Goal: Task Accomplishment & Management: Manage account settings

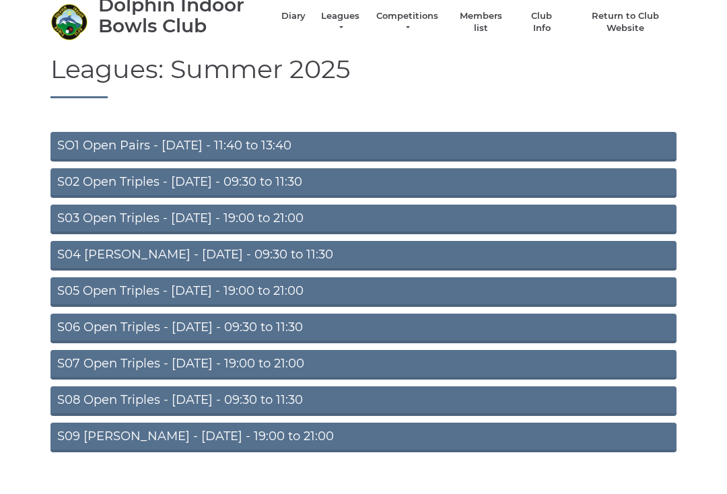
scroll to position [48, 0]
click at [301, 367] on link "S07 Open Triples - [DATE] - 19:00 to 21:00" at bounding box center [363, 366] width 626 height 30
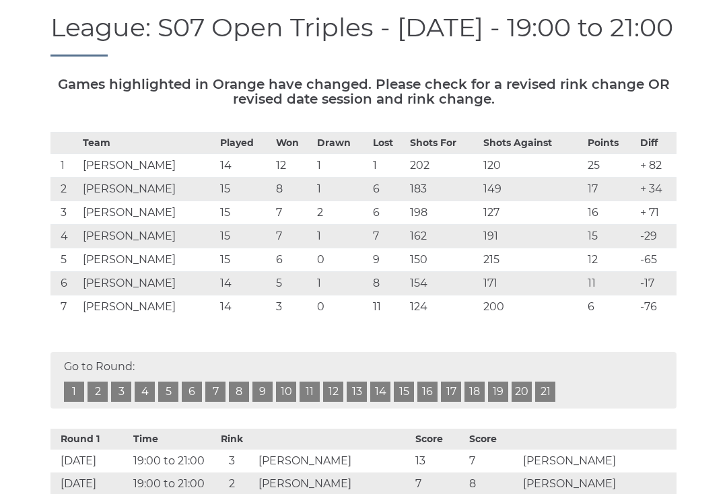
scroll to position [139, 0]
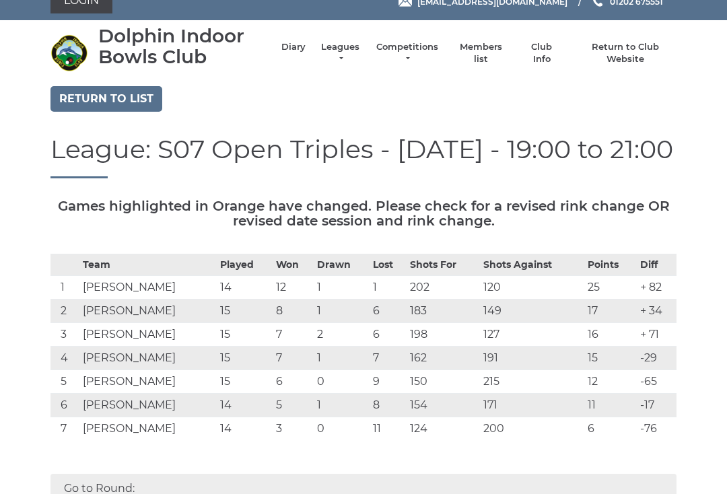
scroll to position [0, 0]
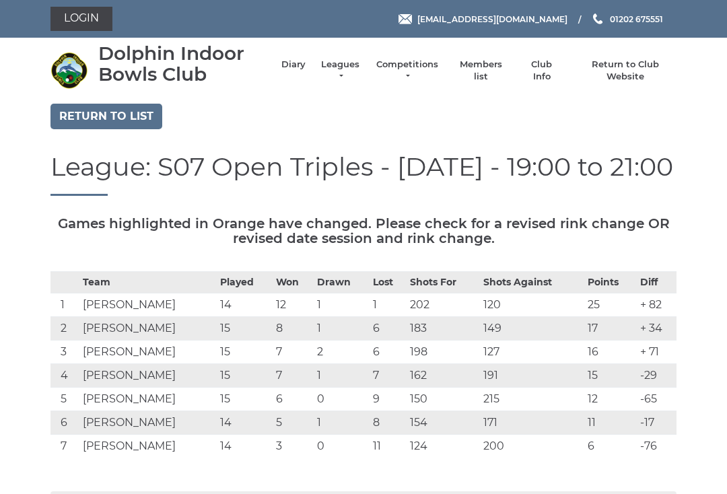
click at [147, 117] on link "Return to list" at bounding box center [106, 117] width 112 height 26
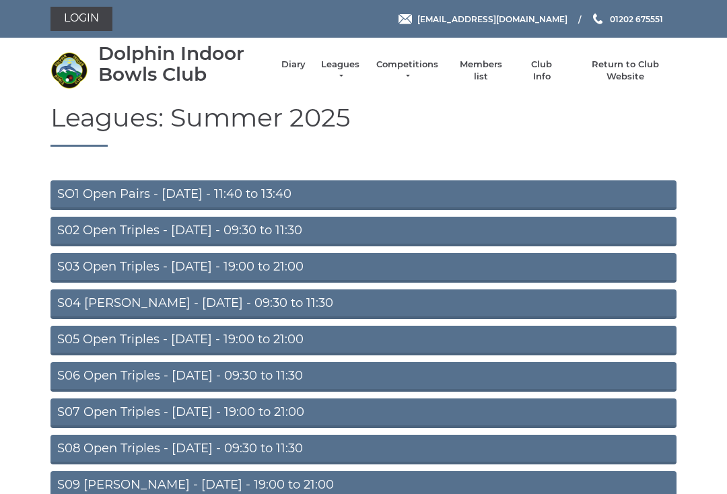
click at [336, 340] on link "S05 Open Triples - [DATE] - 19:00 to 21:00" at bounding box center [363, 341] width 626 height 30
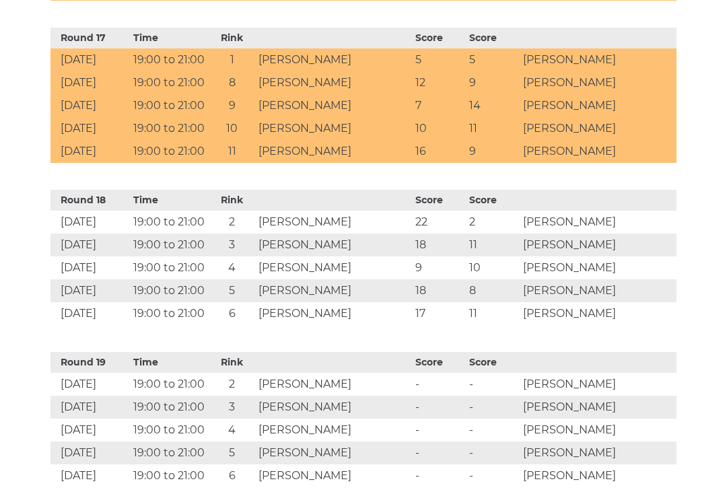
scroll to position [3229, 0]
click at [667, 487] on td "Paul COOK" at bounding box center [597, 475] width 157 height 23
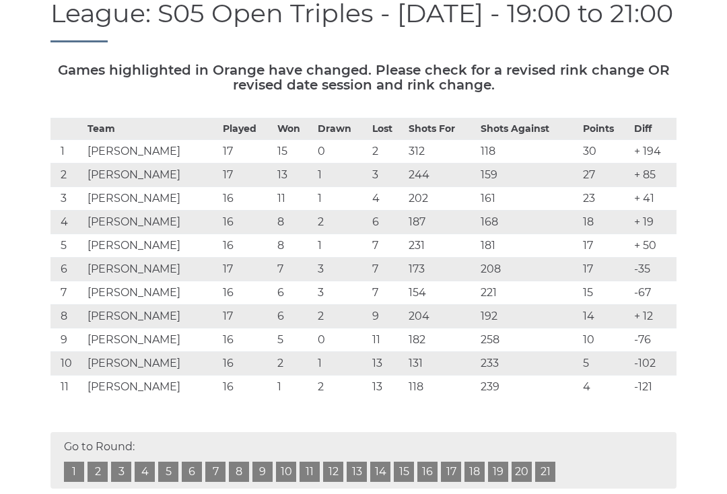
scroll to position [0, 0]
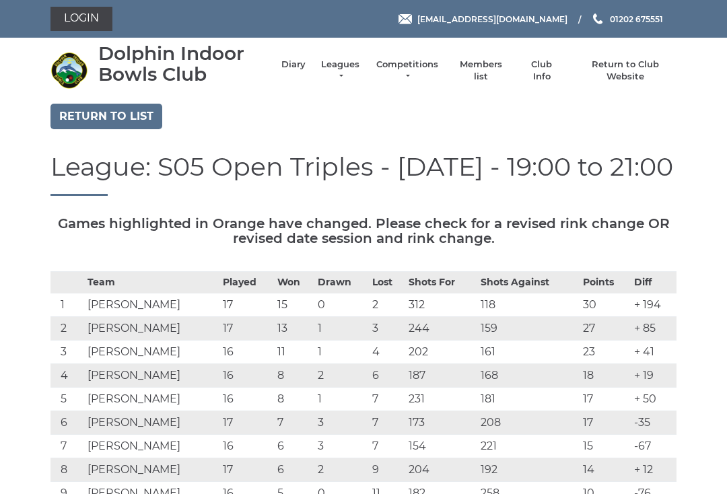
click at [291, 68] on link "Diary" at bounding box center [293, 65] width 24 height 12
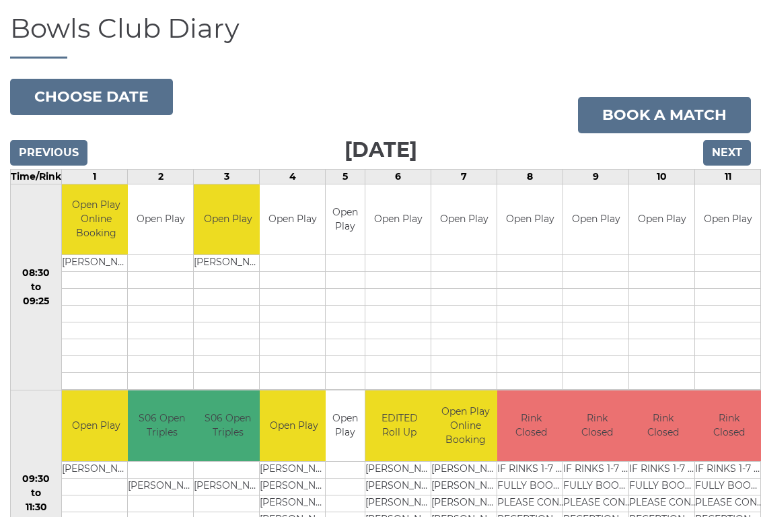
scroll to position [90, 0]
click at [737, 161] on input "Next" at bounding box center [727, 153] width 48 height 26
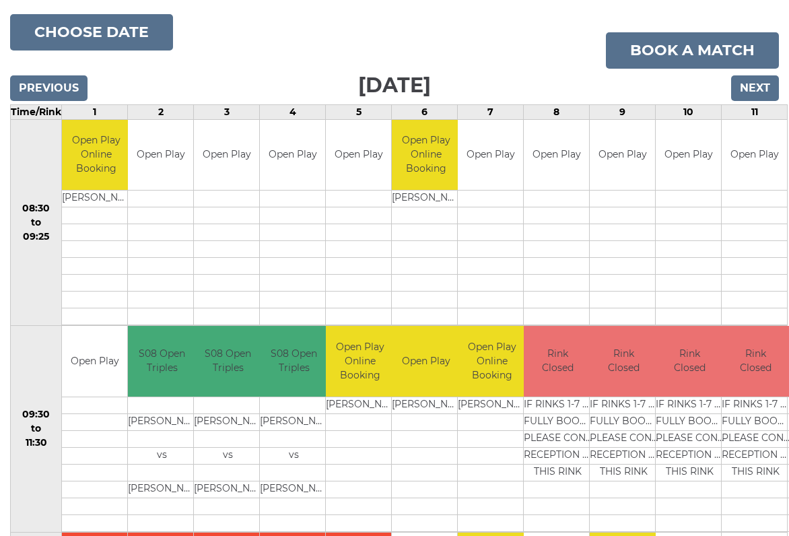
scroll to position [152, 0]
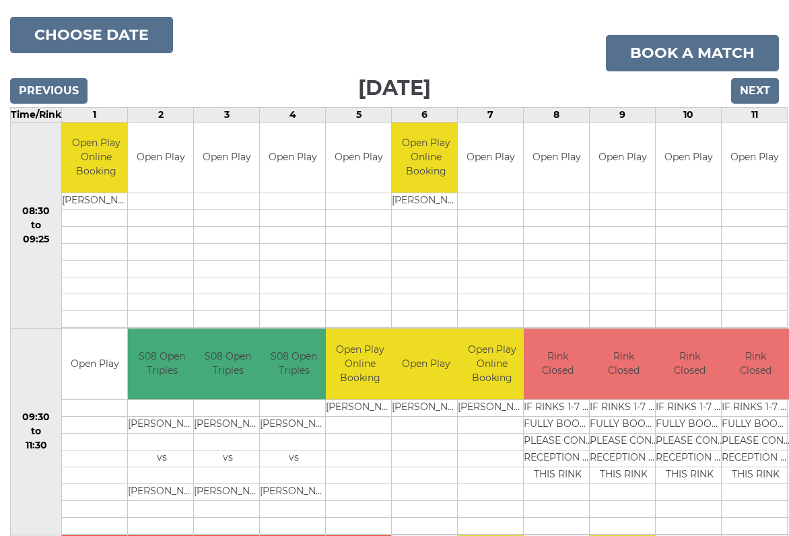
click at [713, 55] on link "Book a match" at bounding box center [692, 53] width 173 height 36
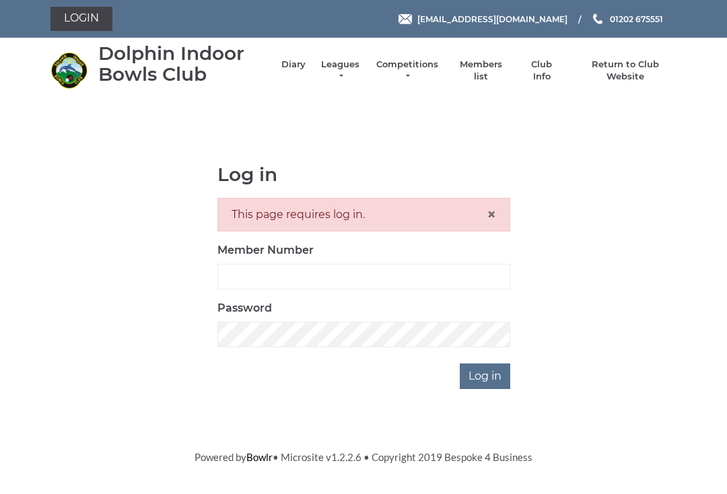
scroll to position [143, 0]
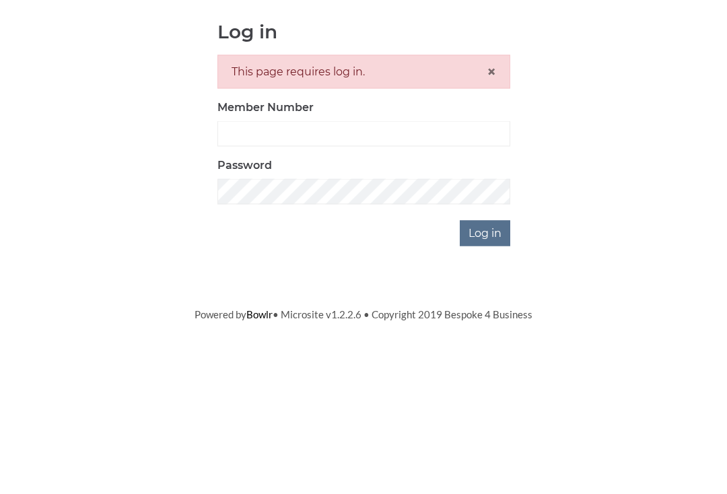
click at [494, 363] on input "Log in" at bounding box center [485, 376] width 50 height 26
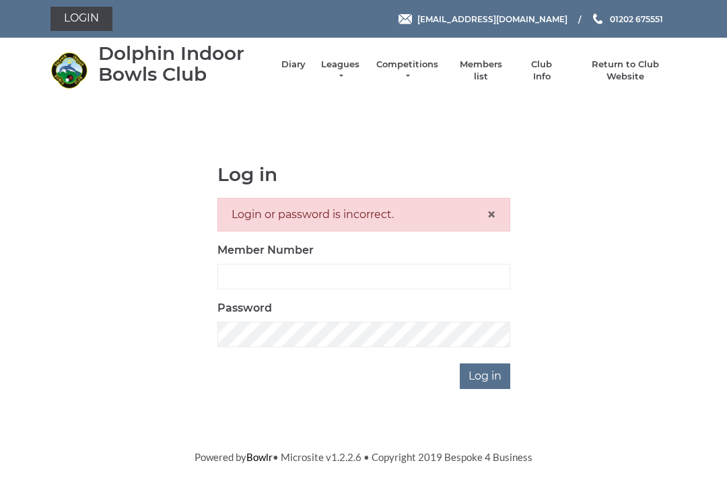
scroll to position [143, 0]
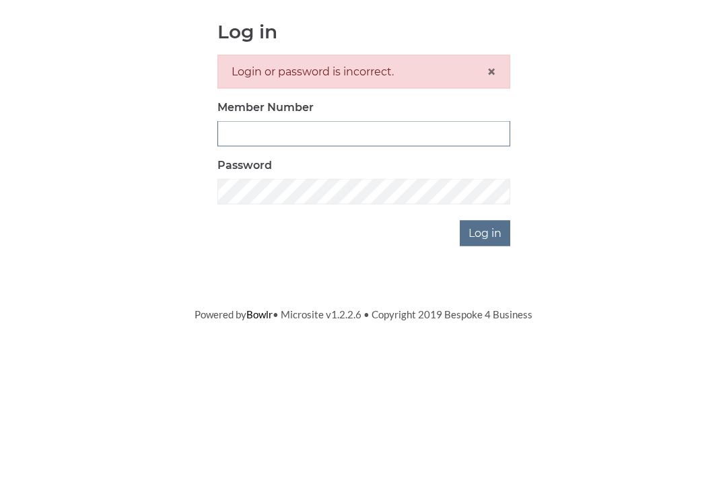
type input "2923"
click at [485, 363] on input "Log in" at bounding box center [485, 376] width 50 height 26
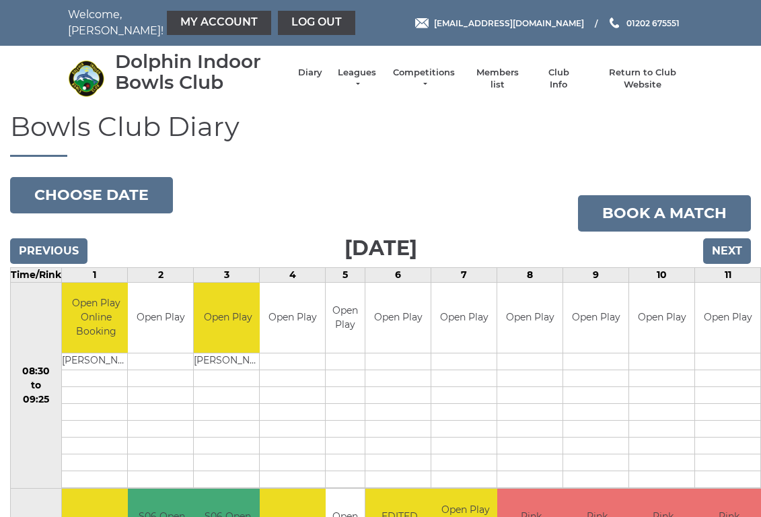
click at [742, 256] on input "Next" at bounding box center [727, 251] width 48 height 26
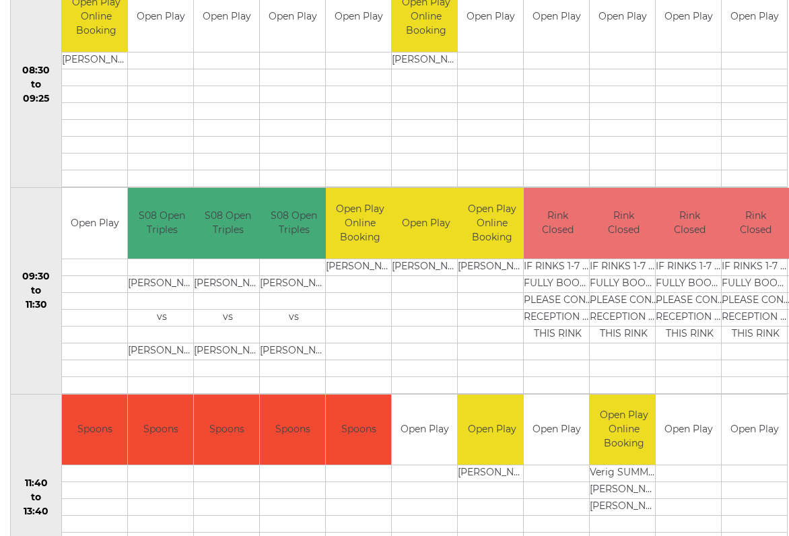
scroll to position [316, 0]
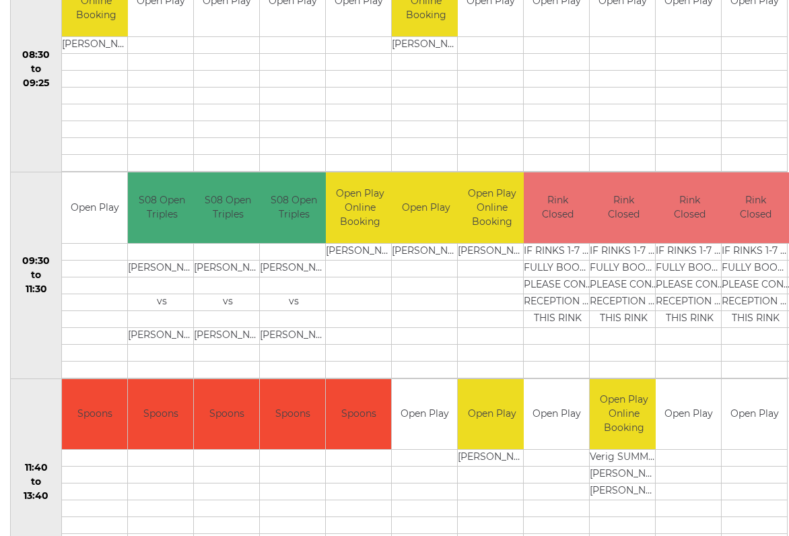
click at [492, 317] on td at bounding box center [492, 318] width 68 height 17
click at [505, 344] on td at bounding box center [492, 352] width 68 height 17
click at [500, 215] on td "Open Play Online Booking" at bounding box center [492, 207] width 68 height 71
click at [501, 297] on td at bounding box center [492, 301] width 68 height 17
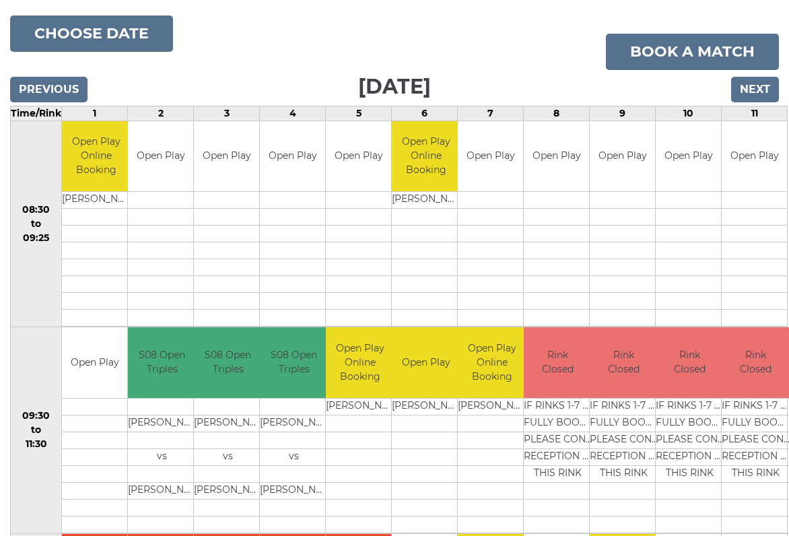
scroll to position [161, 0]
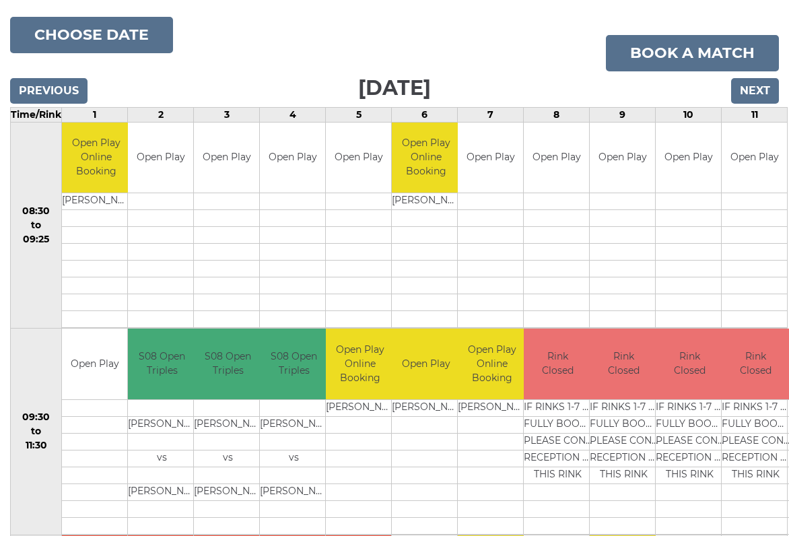
click at [491, 416] on td at bounding box center [492, 422] width 68 height 17
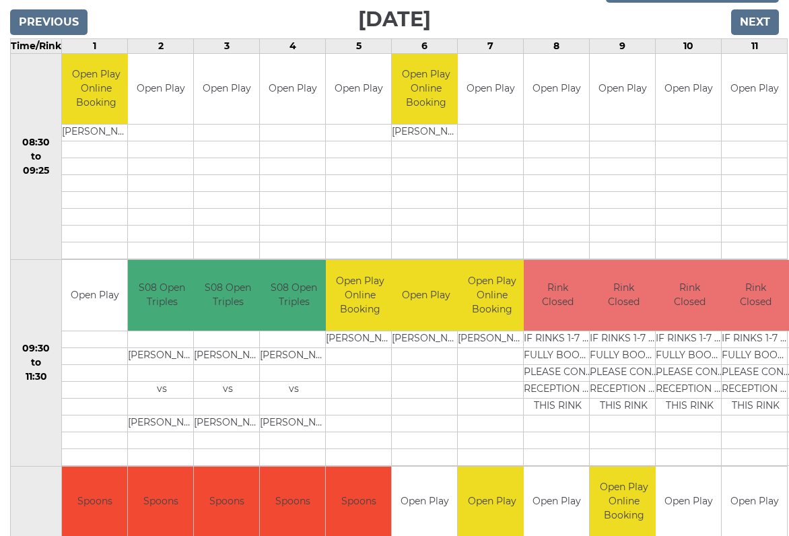
scroll to position [228, 0]
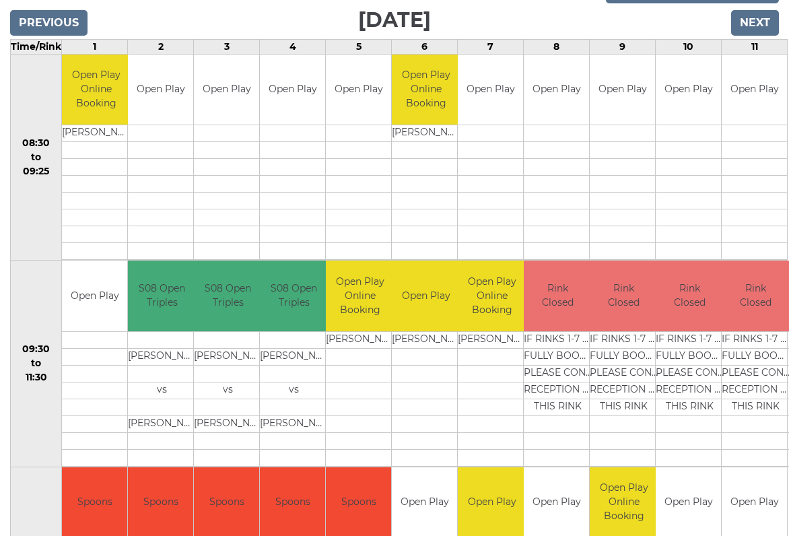
click at [488, 354] on td at bounding box center [492, 356] width 68 height 17
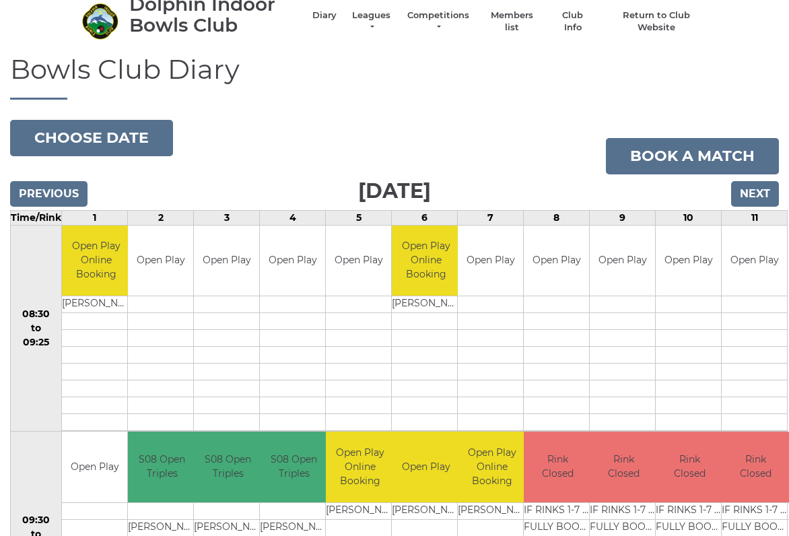
scroll to position [0, 0]
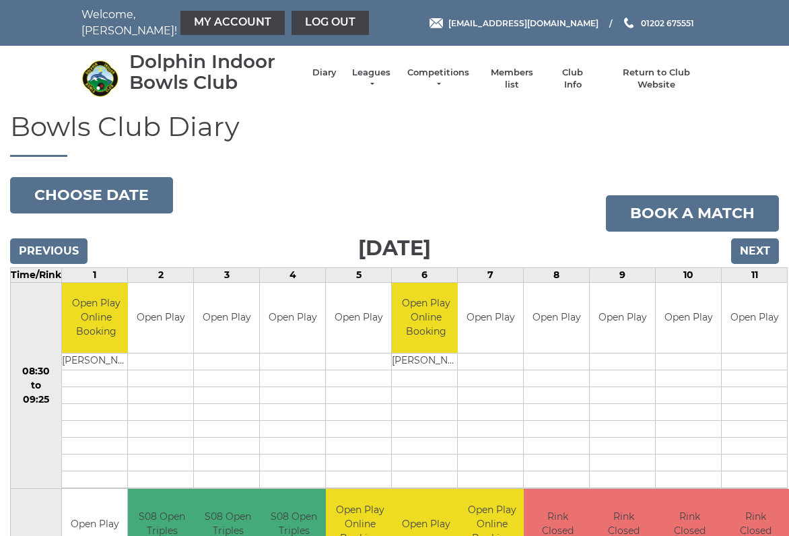
click at [235, 27] on link "My Account" at bounding box center [232, 23] width 104 height 24
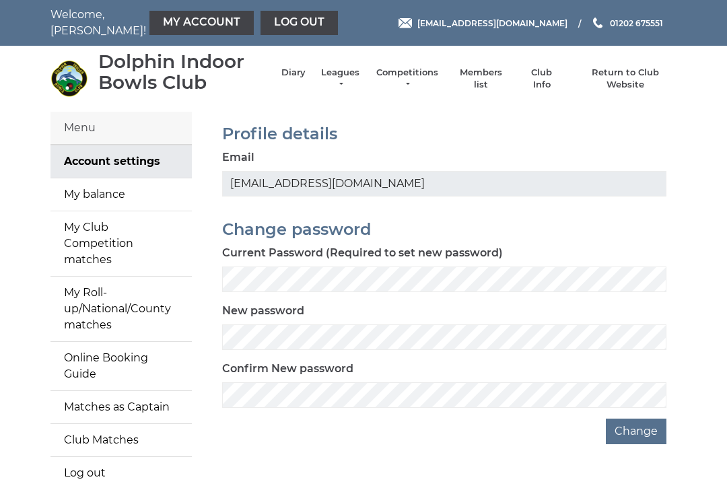
click at [289, 76] on link "Diary" at bounding box center [293, 73] width 24 height 12
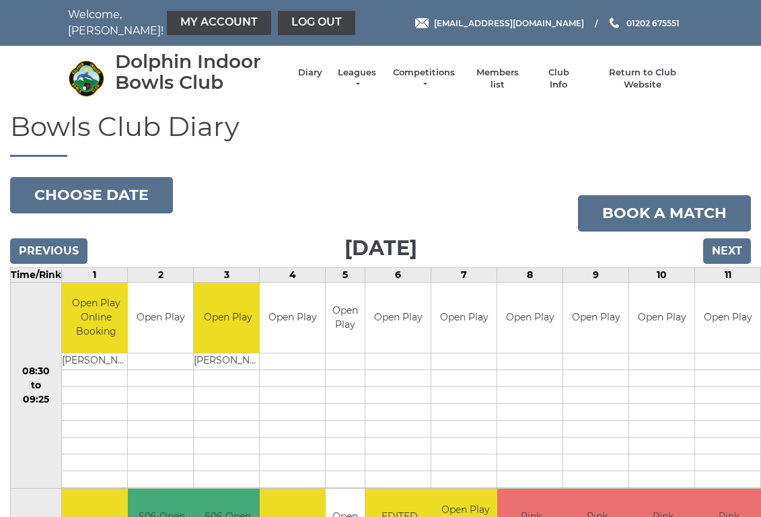
click at [357, 81] on link "Leagues" at bounding box center [357, 79] width 42 height 24
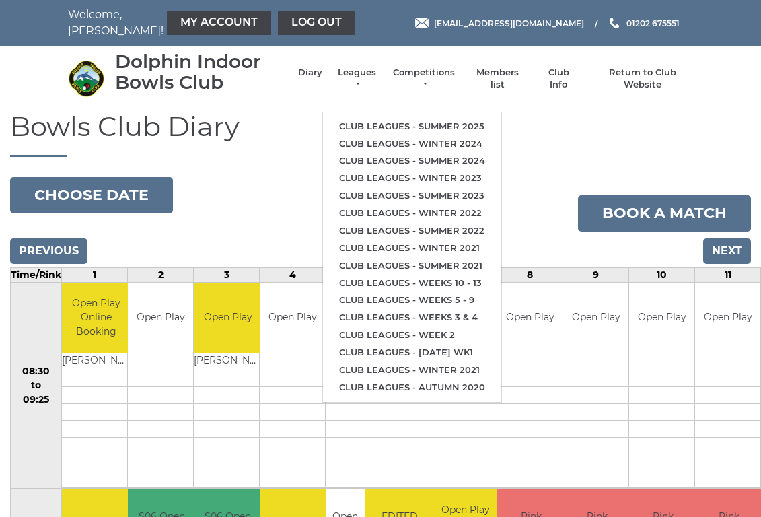
click at [408, 122] on link "Club leagues - Summer 2025" at bounding box center [412, 126] width 178 height 17
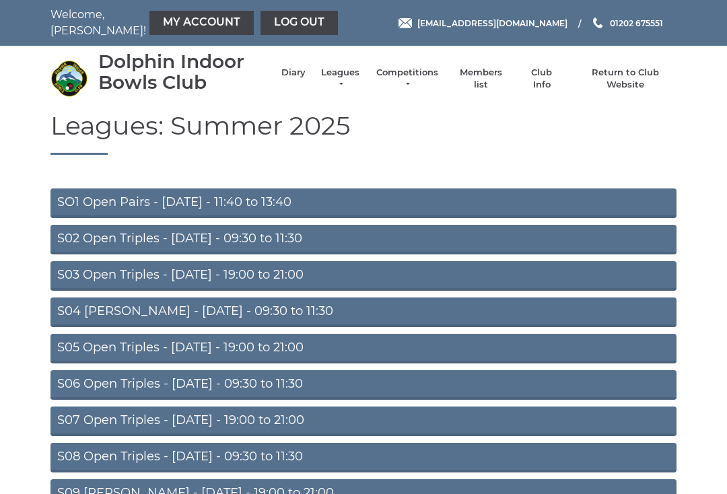
click at [310, 425] on link "S07 Open Triples - [DATE] - 19:00 to 21:00" at bounding box center [363, 421] width 626 height 30
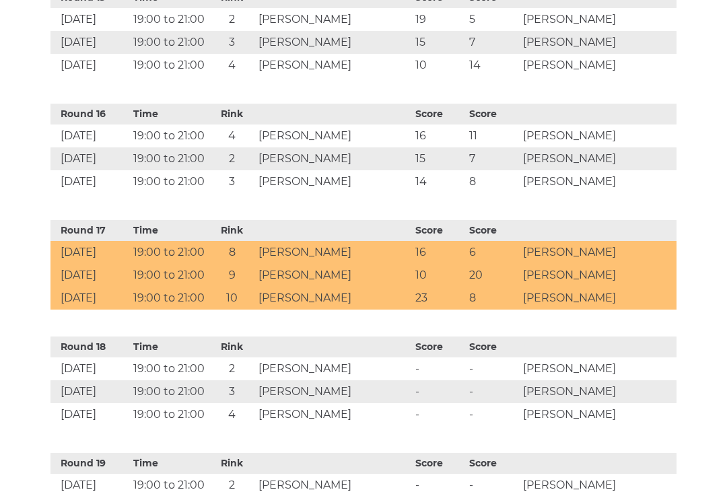
scroll to position [2218, 0]
